Goal: Task Accomplishment & Management: Complete application form

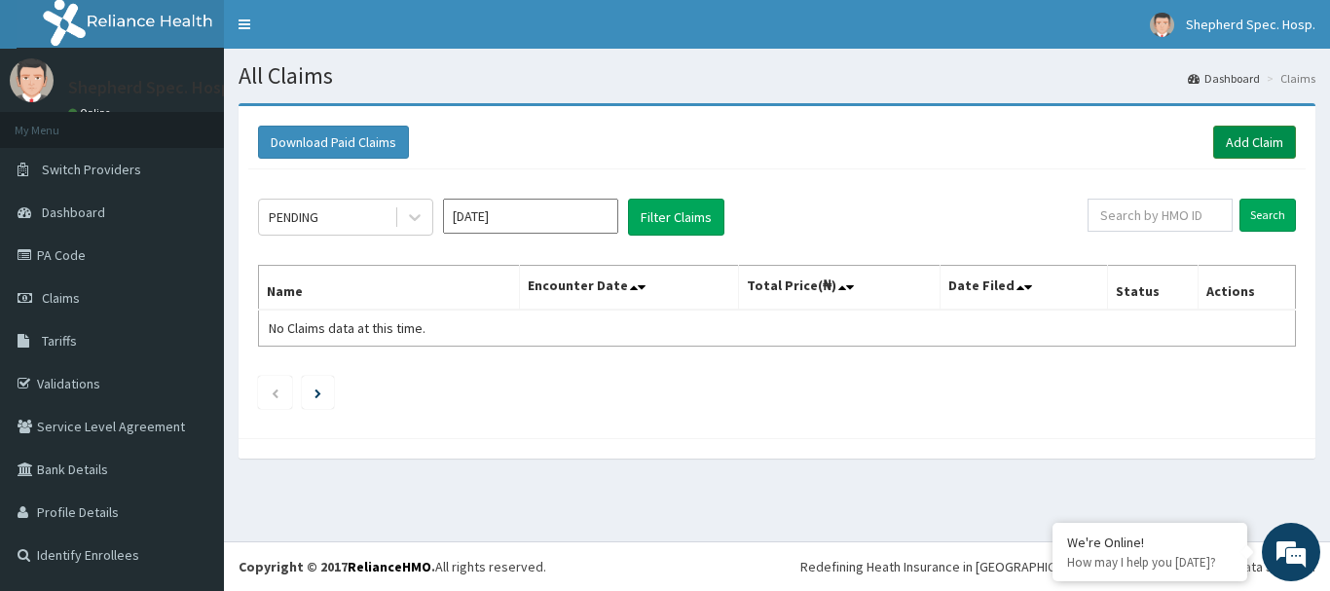
click at [1224, 137] on link "Add Claim" at bounding box center [1254, 142] width 83 height 33
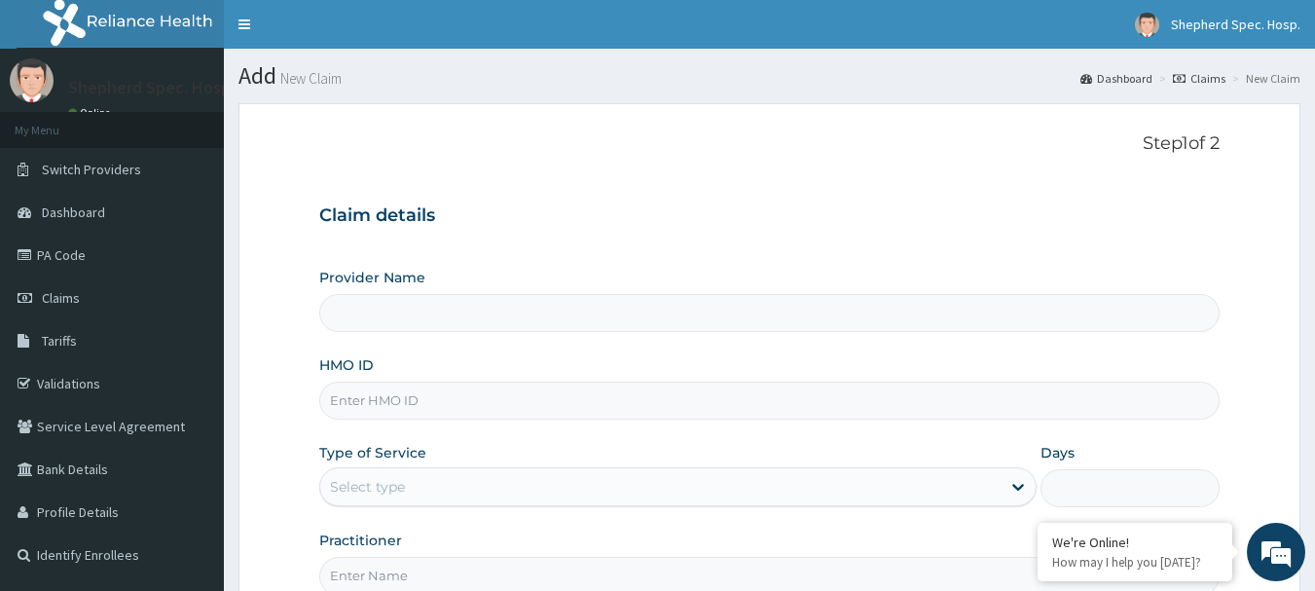
type input "Shepherd Specialist Hospital(festac)"
click at [492, 393] on input "HMO ID" at bounding box center [769, 401] width 901 height 38
paste input "PA/9C2757"
type input "PA/9C2757"
drag, startPoint x: 500, startPoint y: 390, endPoint x: 298, endPoint y: 397, distance: 202.6
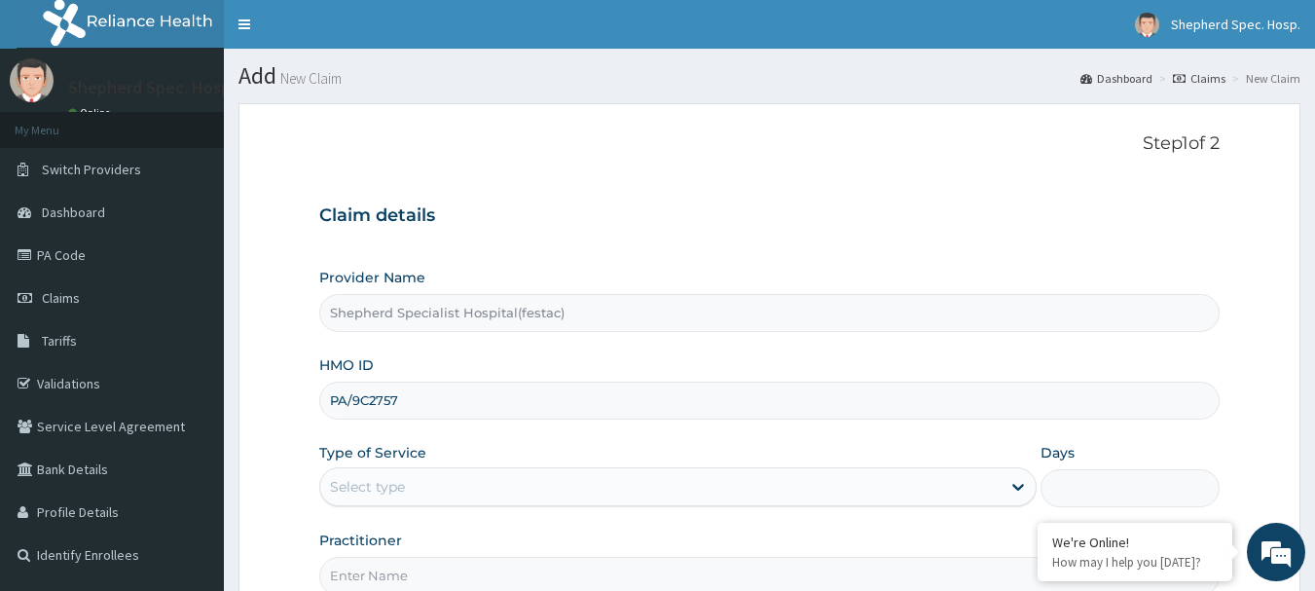
click at [298, 397] on form "Step 1 of 2 Claim details Provider Name Shepherd Specialist Hospital(festac) HM…" at bounding box center [769, 419] width 1062 height 632
paste input "GMT/10249/A"
type input "GMT/10249/A"
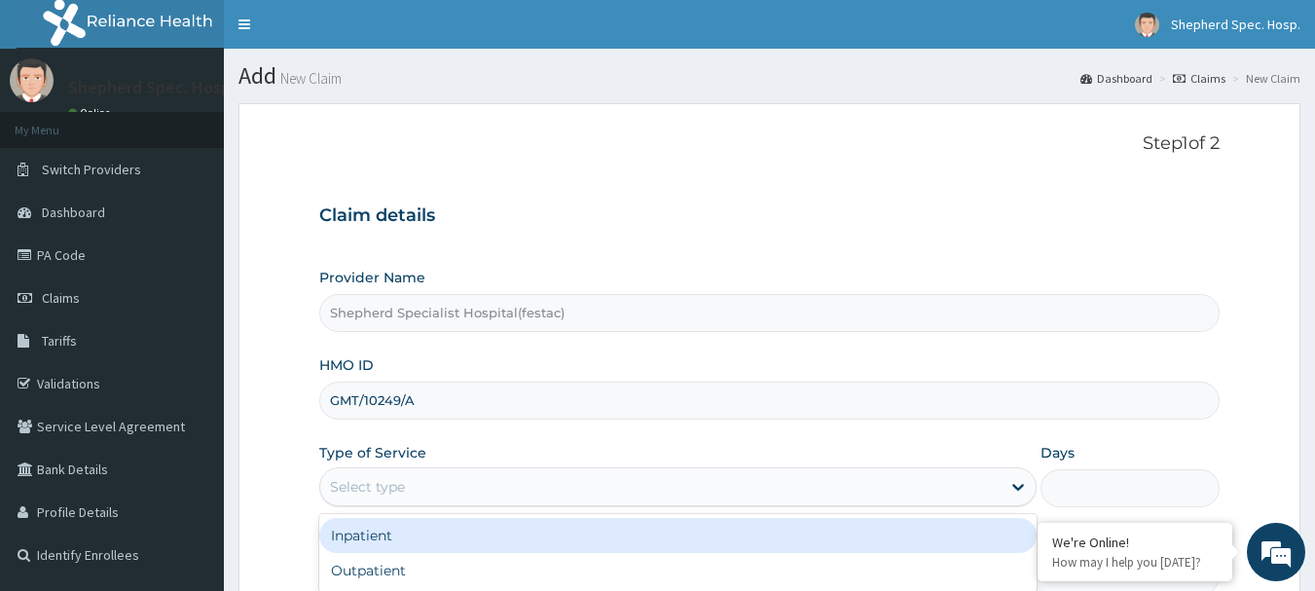
click at [358, 480] on div "Select type" at bounding box center [367, 486] width 75 height 19
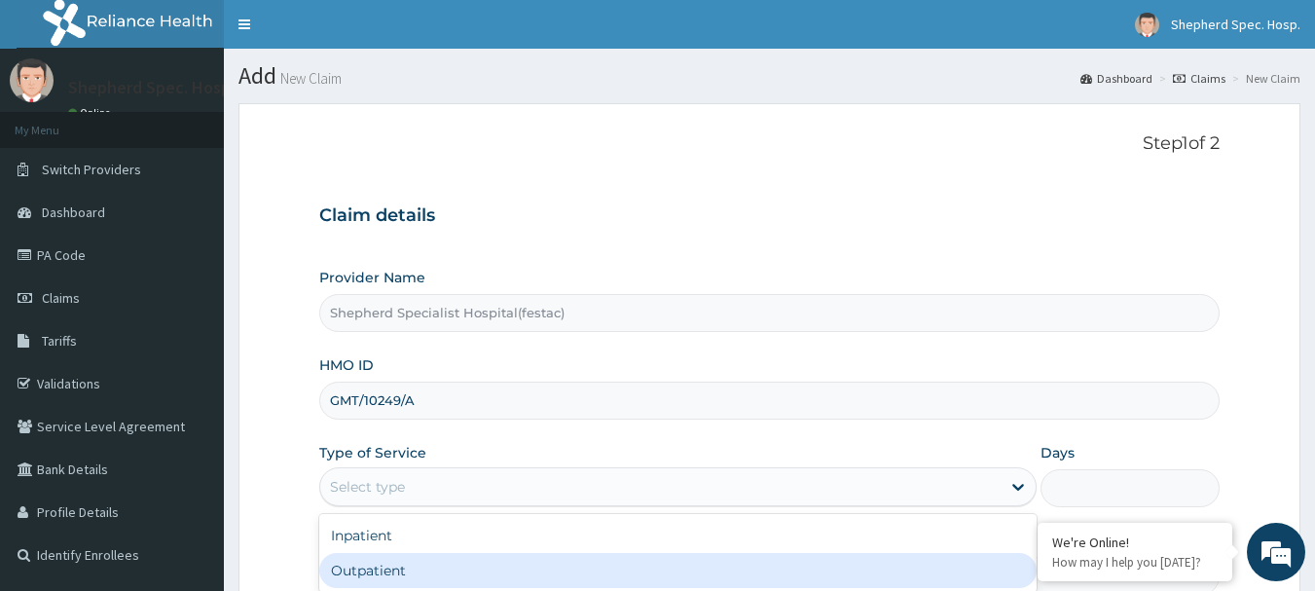
click at [366, 561] on div "Outpatient" at bounding box center [677, 570] width 717 height 35
type input "1"
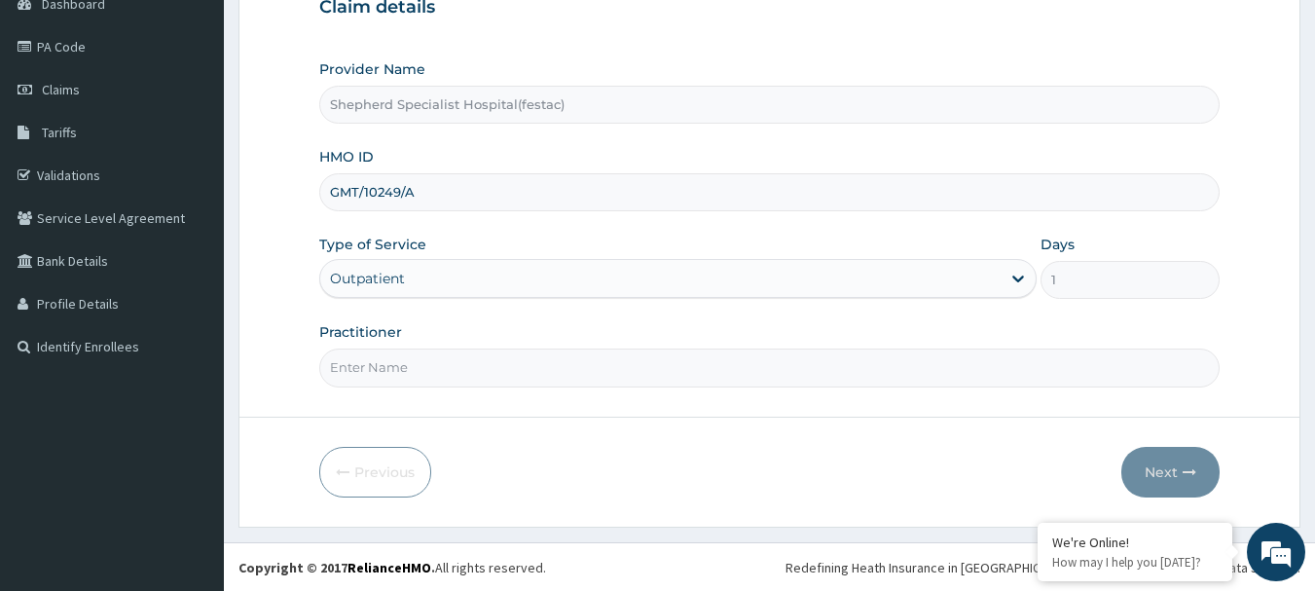
scroll to position [209, 0]
click at [450, 377] on input "Practitioner" at bounding box center [769, 366] width 901 height 38
type input "DR CHRIS"
click at [1154, 456] on button "Next" at bounding box center [1170, 471] width 98 height 51
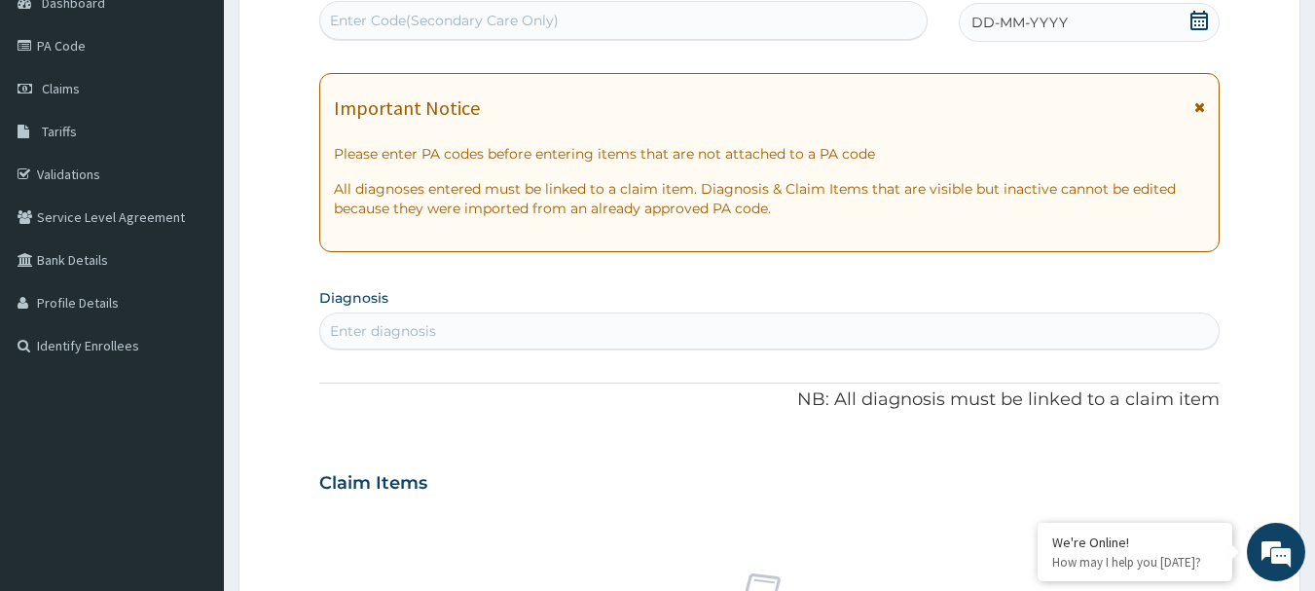
click at [567, 24] on div "Enter Code(Secondary Care Only)" at bounding box center [623, 20] width 607 height 31
paste input "PA/9C2757"
type input "PA/9C2757"
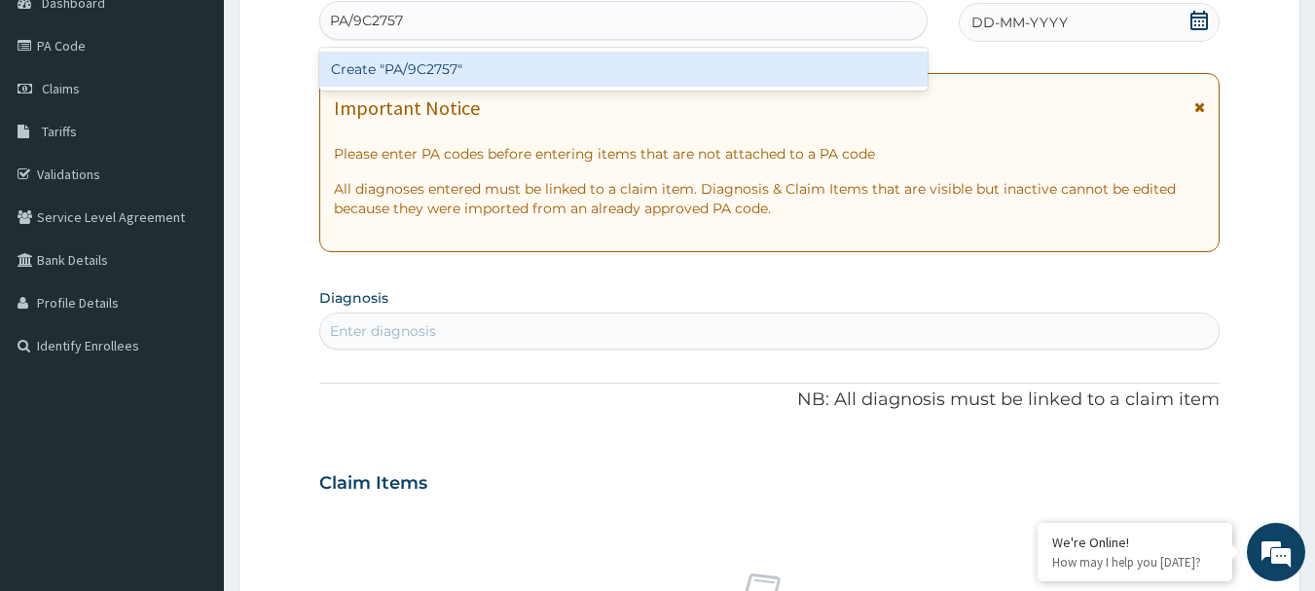
click at [564, 62] on div "Create "PA/9C2757"" at bounding box center [623, 69] width 609 height 35
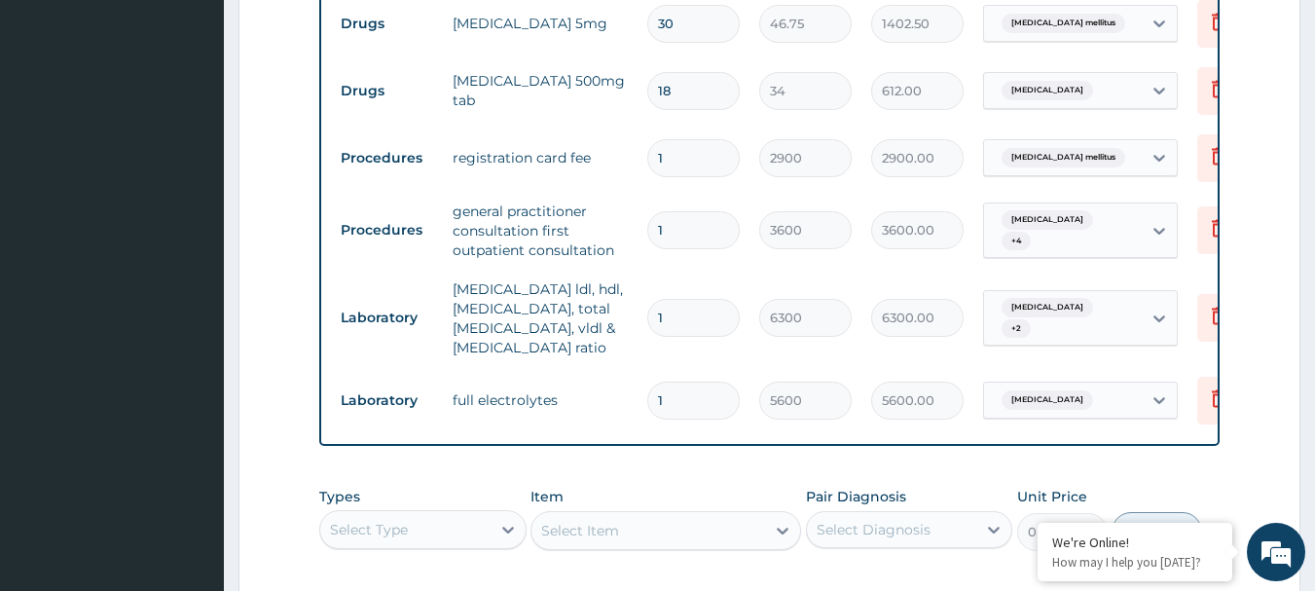
scroll to position [1246, 0]
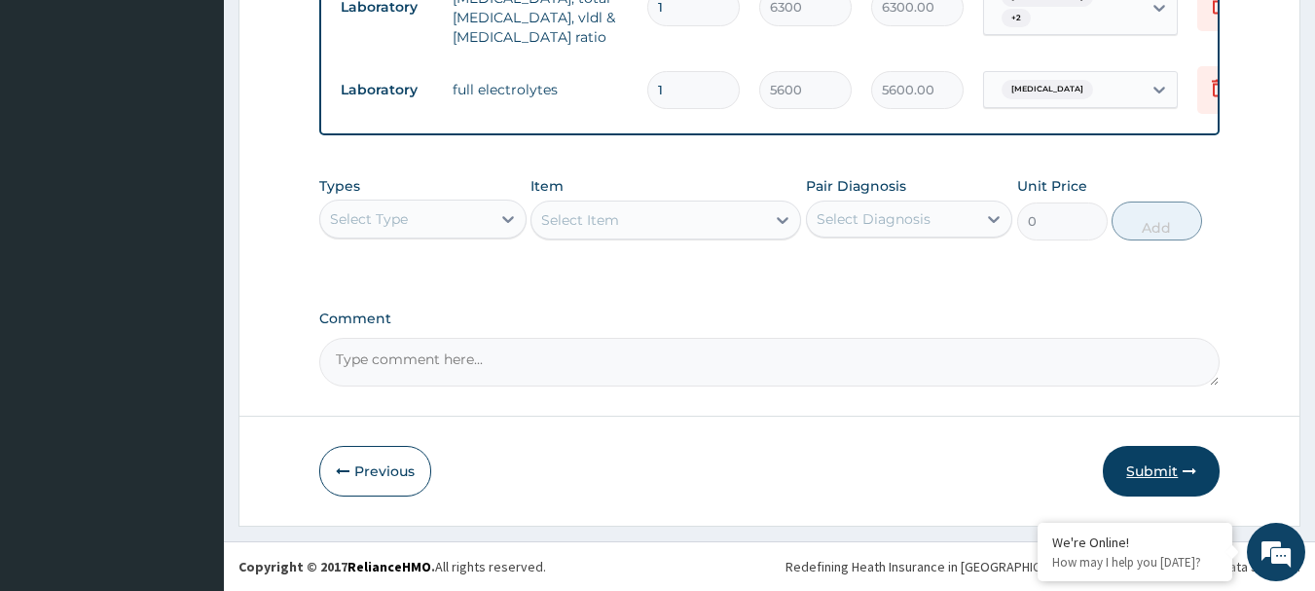
click at [1201, 475] on button "Submit" at bounding box center [1161, 471] width 117 height 51
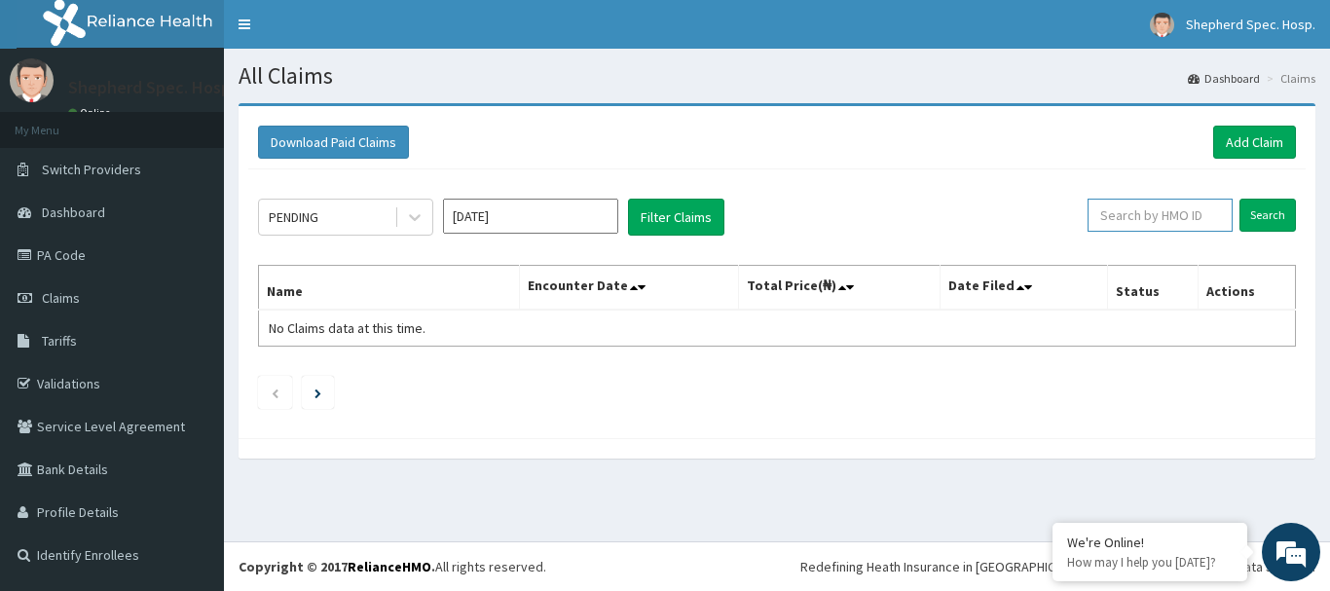
click at [1151, 212] on input "text" at bounding box center [1159, 215] width 145 height 33
paste input "PA/9C2757"
type input "PA/9C2757"
drag, startPoint x: 1192, startPoint y: 221, endPoint x: 1051, endPoint y: 226, distance: 141.2
click at [1051, 226] on div "PENDING Aug 2025 Filter Claims PA/9C2757 Search" at bounding box center [777, 217] width 1038 height 37
